Goal: Find specific page/section: Find specific page/section

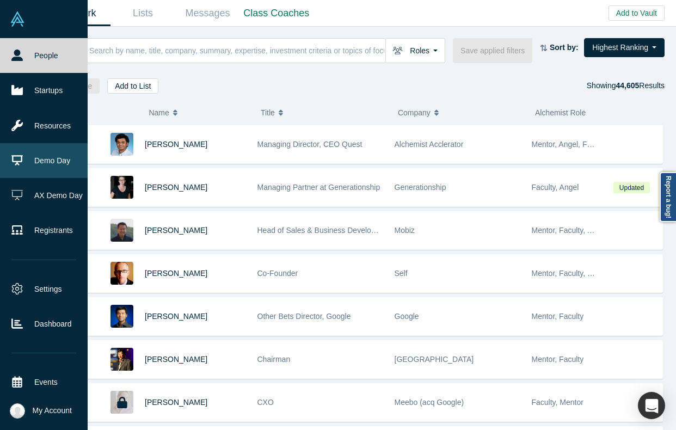
click at [35, 158] on link "Demo Day" at bounding box center [44, 160] width 88 height 35
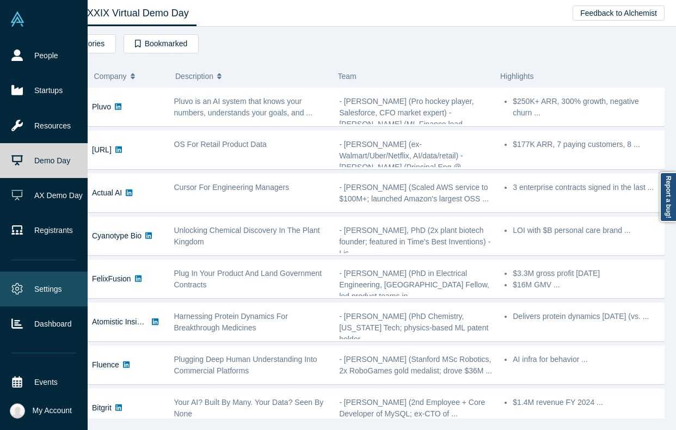
click at [26, 282] on link "Settings" at bounding box center [44, 289] width 88 height 35
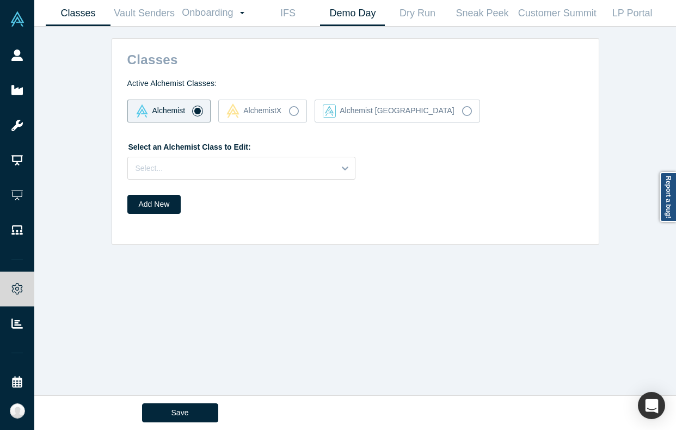
click at [368, 11] on link "Demo Day" at bounding box center [352, 14] width 65 height 26
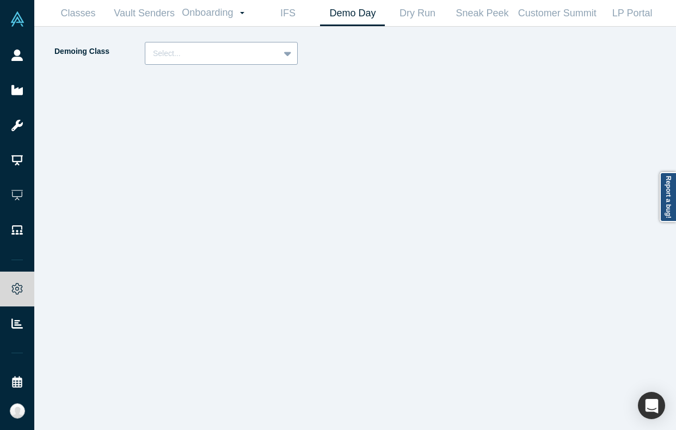
click at [209, 47] on div at bounding box center [212, 54] width 119 height 14
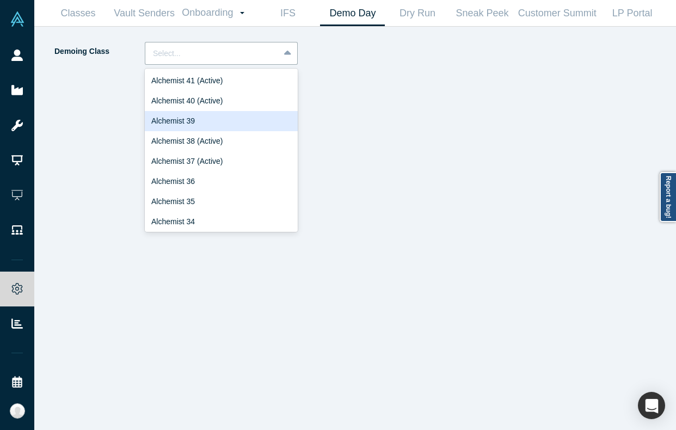
click at [194, 113] on div "Alchemist 39" at bounding box center [221, 121] width 153 height 20
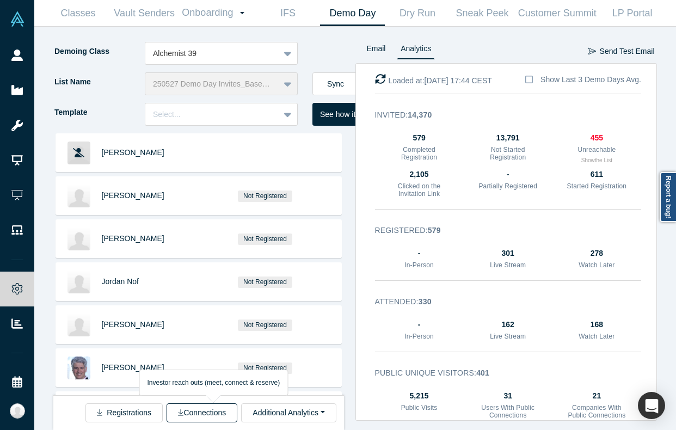
click at [189, 419] on button "Connections" at bounding box center [202, 412] width 71 height 19
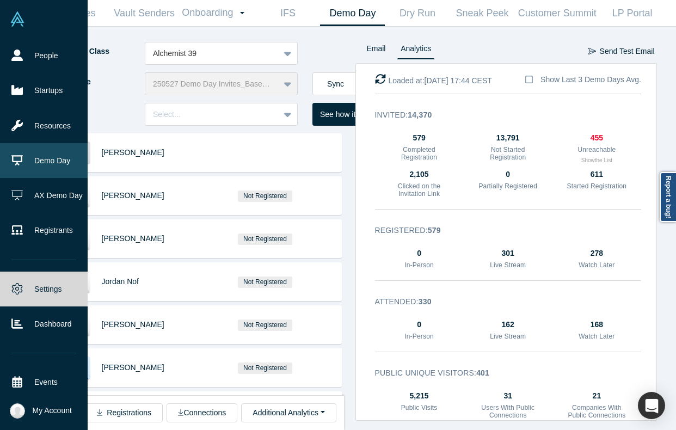
click at [34, 157] on link "Demo Day" at bounding box center [44, 160] width 88 height 35
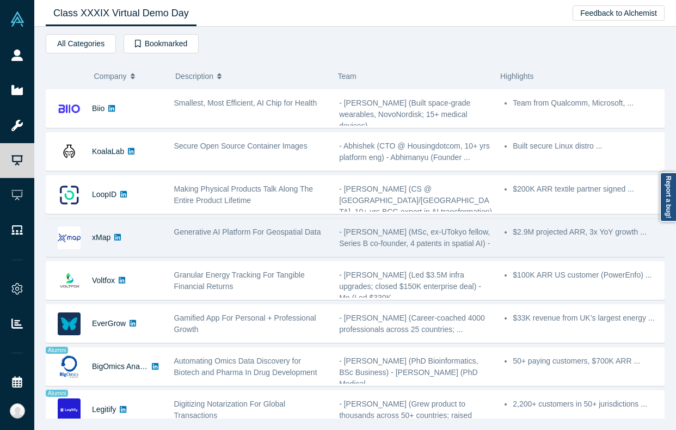
scroll to position [572, 0]
